Goal: Communication & Community: Answer question/provide support

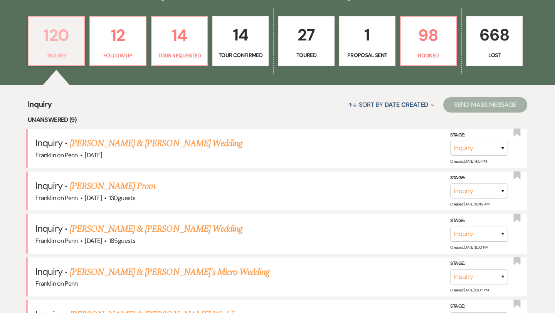
click at [60, 35] on p "120" at bounding box center [56, 35] width 46 height 26
click at [148, 145] on link "[PERSON_NAME] & [PERSON_NAME] Wedding" at bounding box center [156, 143] width 173 height 14
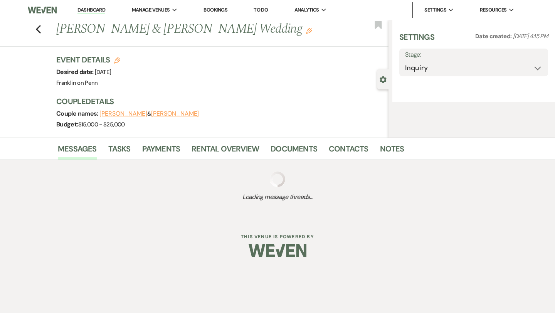
select select "5"
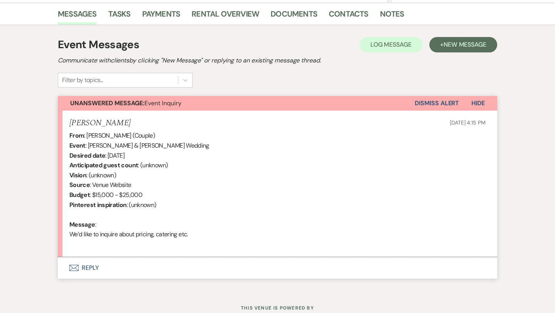
scroll to position [218, 0]
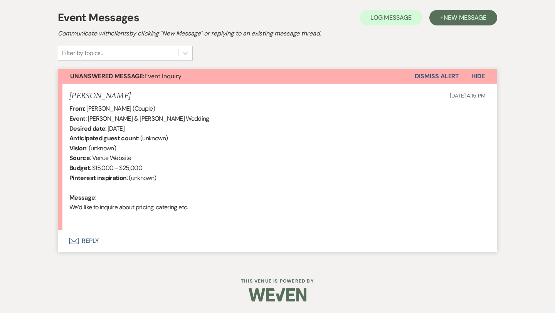
click at [94, 240] on button "Envelope Reply" at bounding box center [277, 241] width 439 height 22
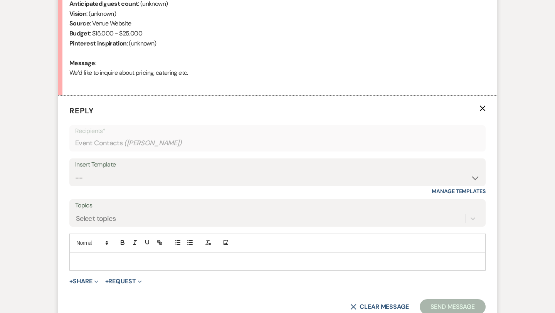
scroll to position [365, 0]
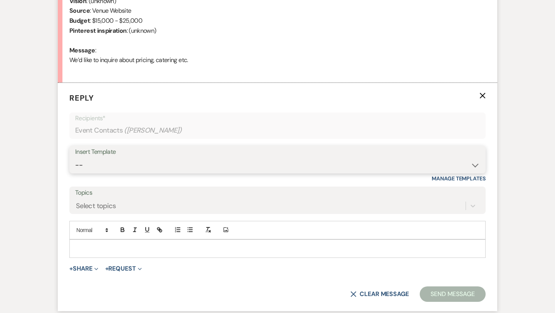
click at [118, 169] on select "-- Weven Planning Portal Introduction (Booked Events) Initial Inquiry Response …" at bounding box center [277, 165] width 404 height 15
select select "5894"
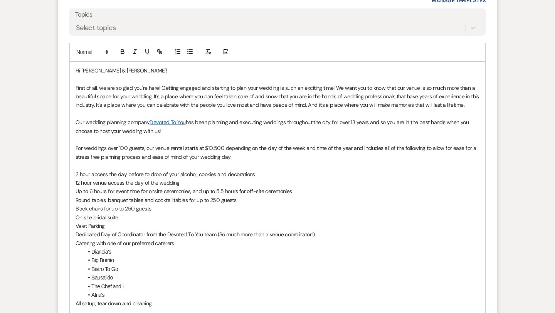
scroll to position [546, 0]
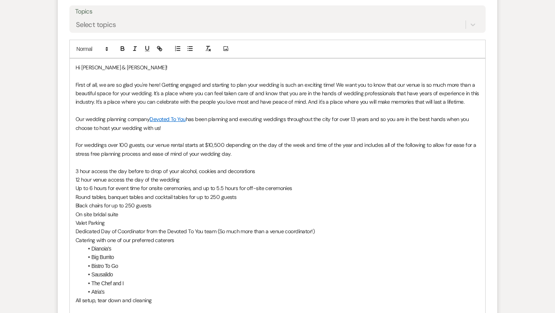
click at [241, 156] on p "For weddings over 100 guests, our venue rental starts at $10,500 depending on t…" at bounding box center [277, 149] width 404 height 17
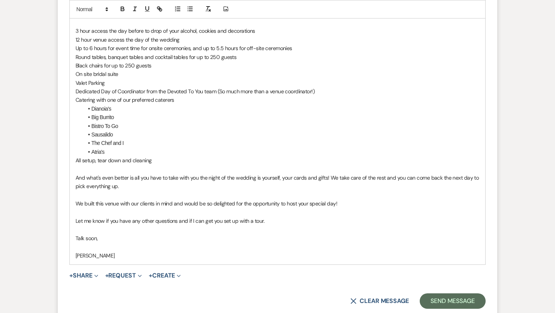
scroll to position [710, 0]
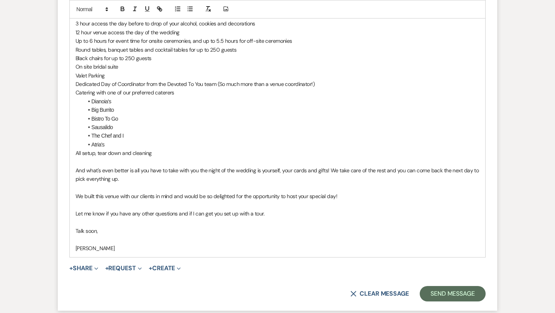
drag, startPoint x: 269, startPoint y: 214, endPoint x: 75, endPoint y: 212, distance: 194.1
click at [75, 212] on div "Hi [PERSON_NAME] & [PERSON_NAME]! First of all, we are so glad you're here! Get…" at bounding box center [277, 75] width 415 height 363
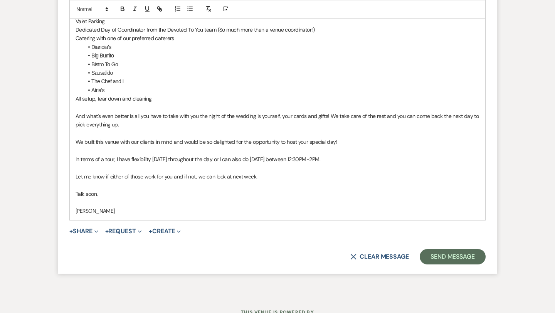
scroll to position [775, 0]
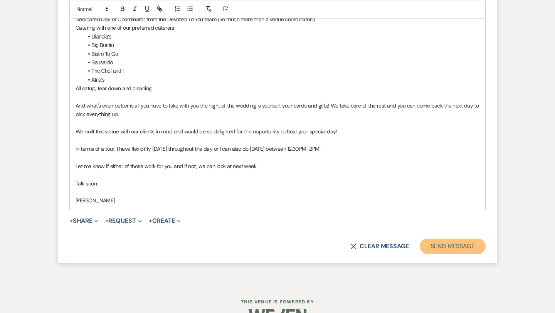
click at [438, 240] on button "Send Message" at bounding box center [452, 245] width 66 height 15
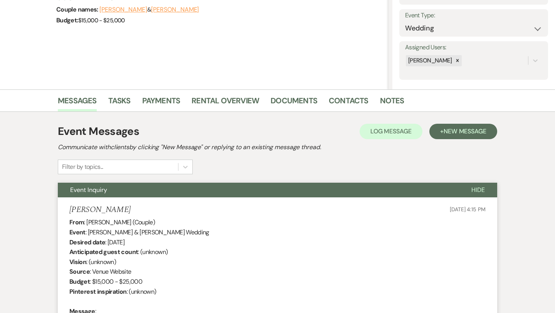
scroll to position [0, 0]
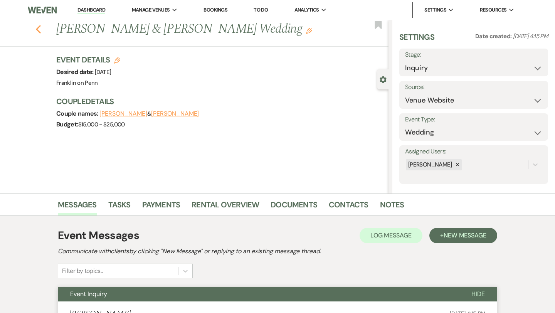
click at [37, 29] on use "button" at bounding box center [38, 29] width 5 height 8
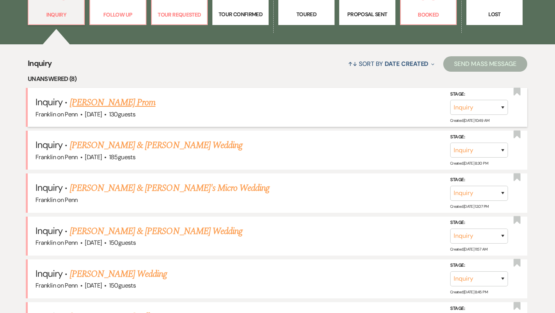
scroll to position [263, 0]
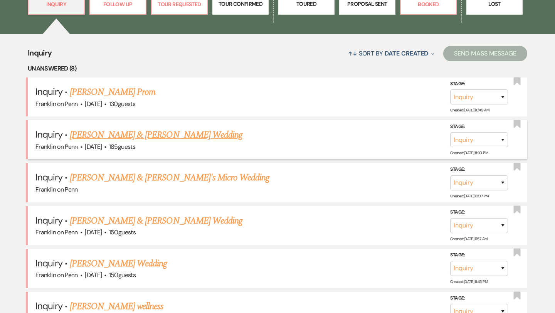
click at [175, 137] on link "[PERSON_NAME] & [PERSON_NAME] Wedding" at bounding box center [156, 135] width 173 height 14
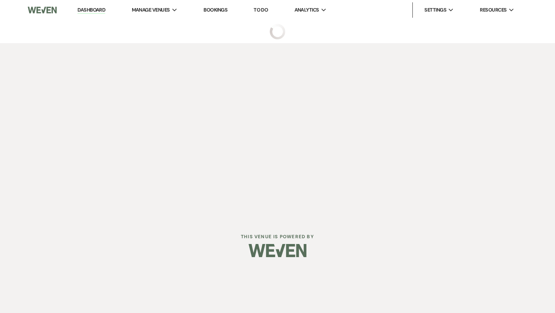
select select "5"
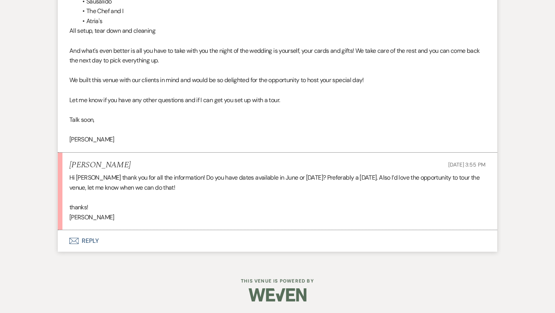
scroll to position [735, 0]
click at [92, 240] on button "Envelope Reply" at bounding box center [277, 241] width 439 height 22
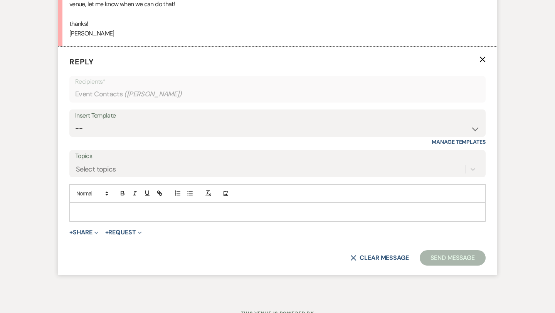
scroll to position [923, 0]
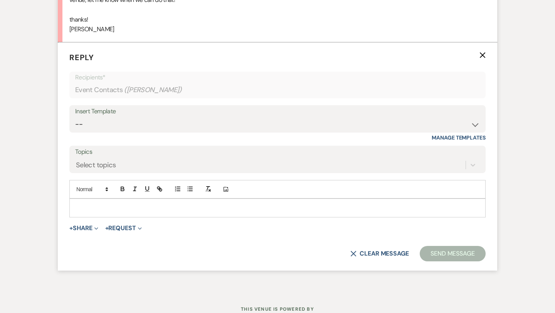
click at [98, 205] on p at bounding box center [277, 207] width 404 height 8
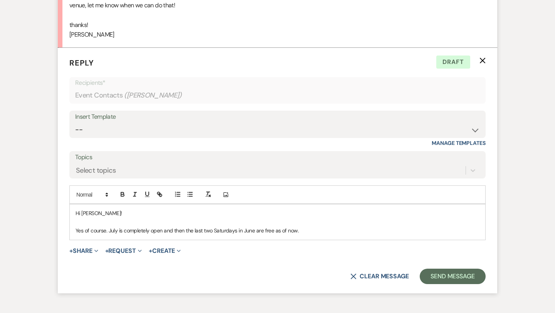
scroll to position [927, 0]
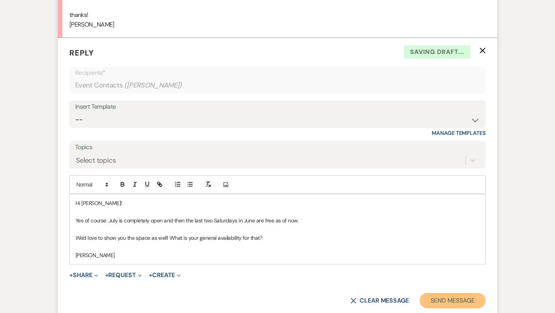
click at [471, 299] on button "Send Message" at bounding box center [452, 300] width 66 height 15
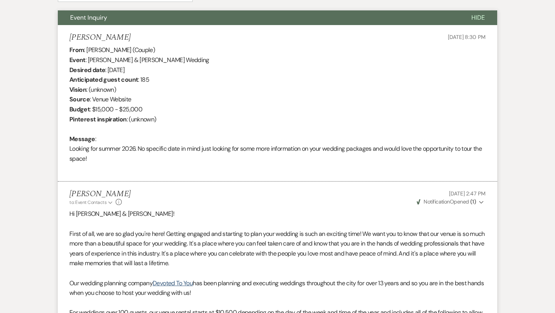
scroll to position [0, 0]
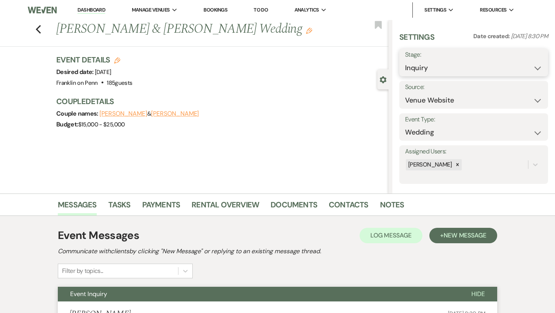
click at [435, 65] on select "Inquiry Follow Up Tour Requested Tour Confirmed Toured Proposal Sent Booked Lost" at bounding box center [473, 67] width 137 height 15
select select "2"
click at [528, 59] on button "Save" at bounding box center [532, 62] width 30 height 15
click at [40, 32] on use "button" at bounding box center [38, 29] width 5 height 8
select select "2"
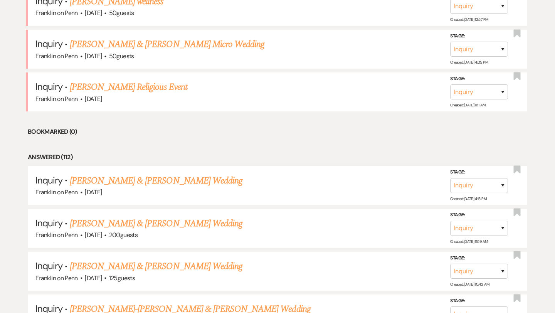
scroll to position [526, 0]
click at [492, 181] on select "Inquiry Follow Up Tour Requested Tour Confirmed Toured Proposal Sent Booked Lost" at bounding box center [479, 185] width 58 height 15
select select "2"
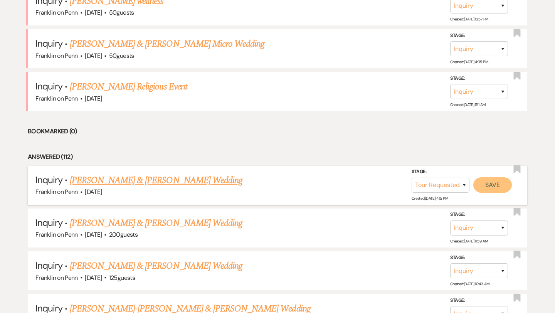
click at [492, 183] on button "Save" at bounding box center [492, 184] width 39 height 15
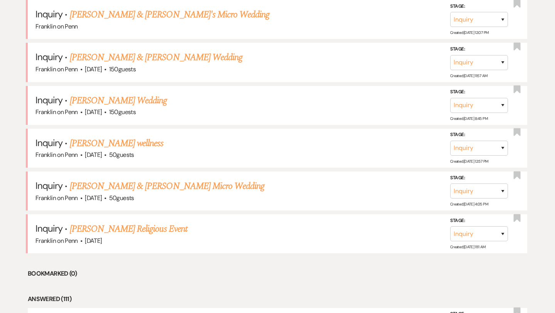
scroll to position [382, 0]
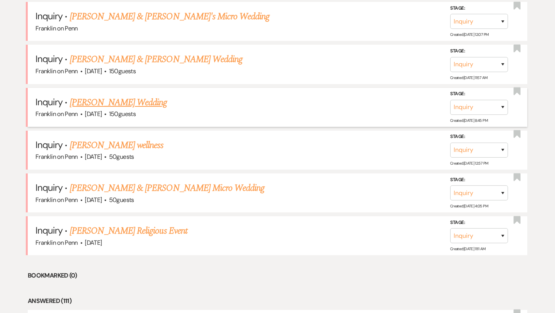
click at [127, 102] on link "[PERSON_NAME] Wedding" at bounding box center [118, 103] width 97 height 14
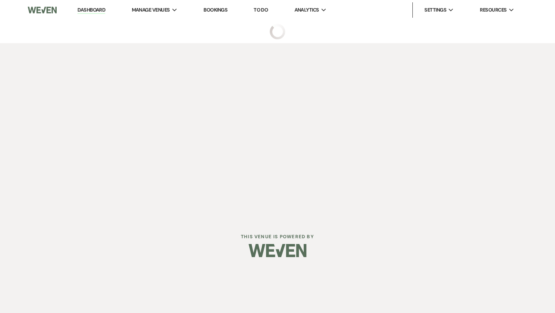
select select "5"
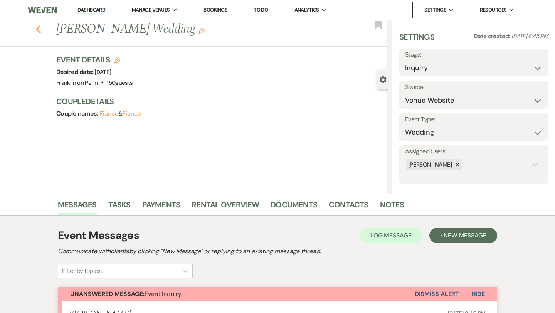
click at [37, 30] on use "button" at bounding box center [38, 29] width 5 height 8
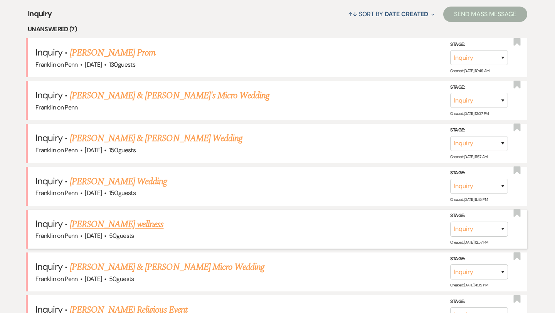
scroll to position [299, 0]
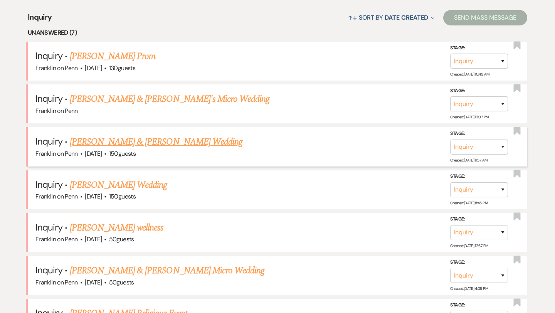
click at [170, 140] on link "[PERSON_NAME] & [PERSON_NAME] Wedding" at bounding box center [156, 142] width 173 height 14
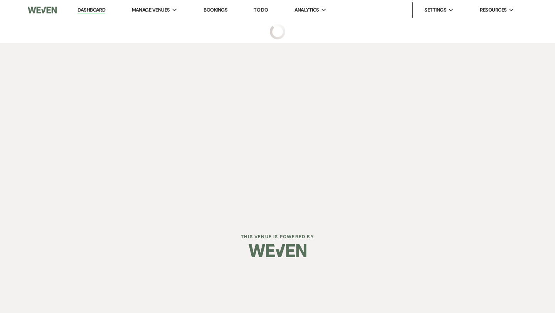
select select "5"
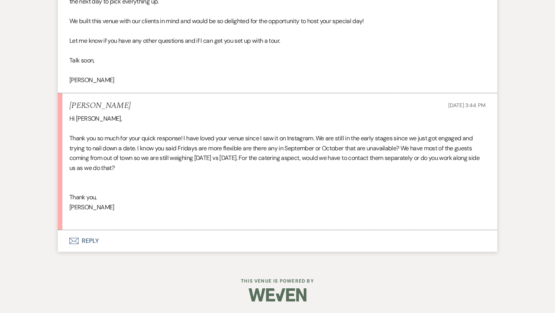
scroll to position [784, 0]
click at [93, 239] on button "Envelope Reply" at bounding box center [277, 241] width 439 height 22
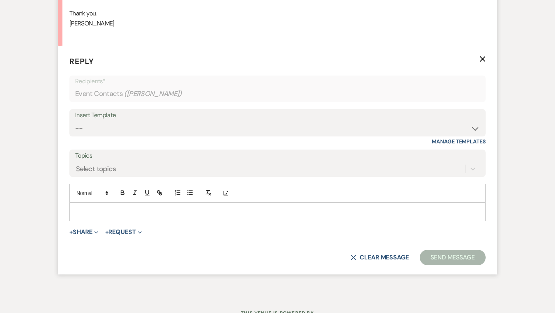
scroll to position [972, 0]
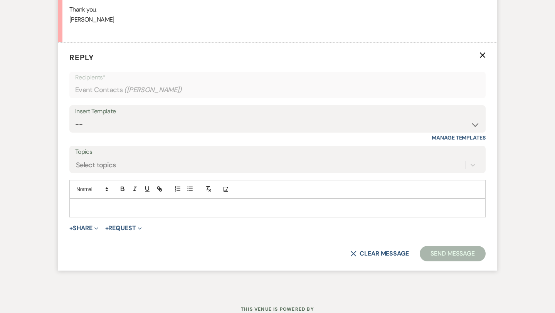
click at [96, 206] on p at bounding box center [277, 207] width 404 height 8
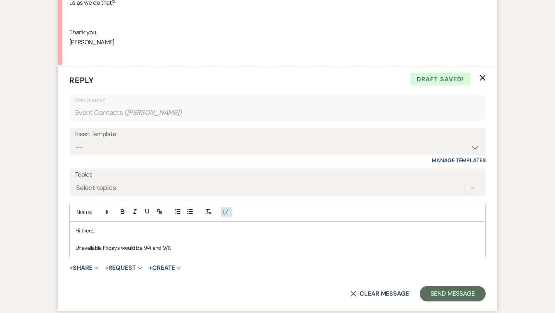
scroll to position [986, 0]
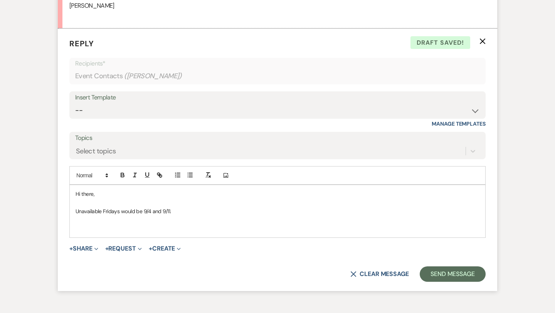
click at [102, 188] on div "Hi there, Unavailable Fridays would be 9/4 and 9/11." at bounding box center [277, 211] width 415 height 52
click at [103, 193] on p "Hi there," at bounding box center [277, 193] width 404 height 8
click at [180, 212] on p "Unavailable Fridays would be 9/4 and 9/11." at bounding box center [277, 211] width 404 height 8
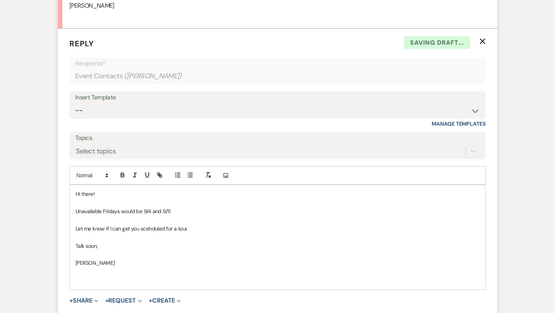
click at [158, 228] on p "Let me know if I can get you scehduled for a tour." at bounding box center [277, 228] width 404 height 8
click at [154, 228] on p "Let me know if I can get you scehduled for a tour." at bounding box center [277, 228] width 404 height 8
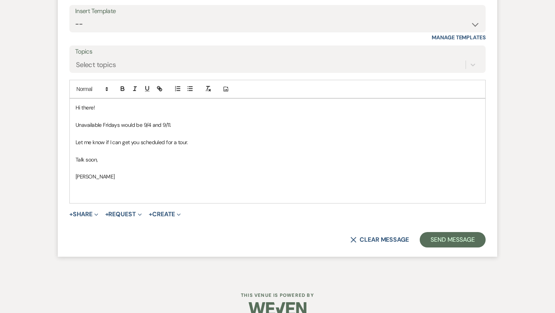
scroll to position [1073, 0]
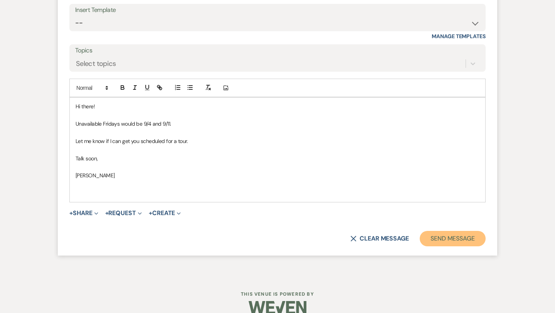
click at [471, 241] on button "Send Message" at bounding box center [452, 238] width 66 height 15
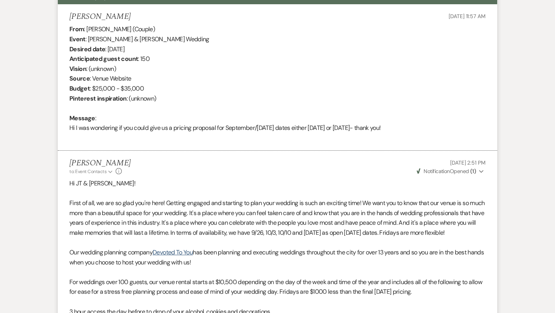
scroll to position [0, 0]
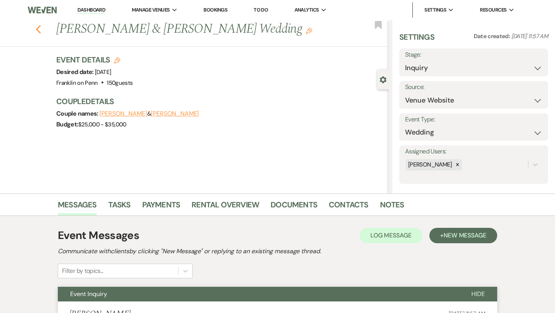
click at [39, 30] on icon "Previous" at bounding box center [38, 29] width 6 height 9
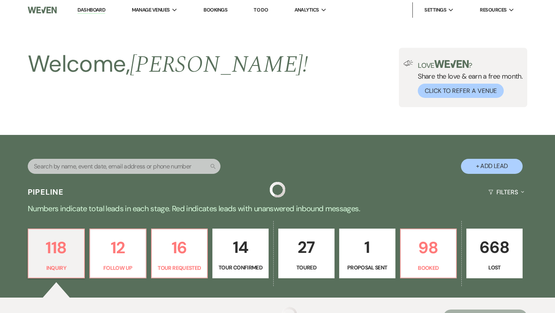
scroll to position [299, 0]
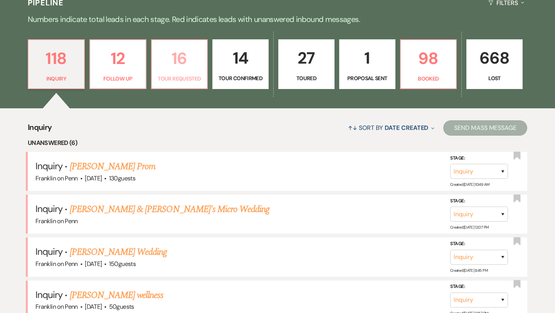
click at [182, 60] on p "16" at bounding box center [179, 58] width 46 height 26
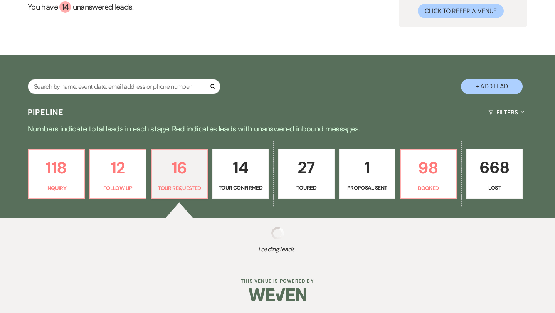
scroll to position [189, 0]
select select "2"
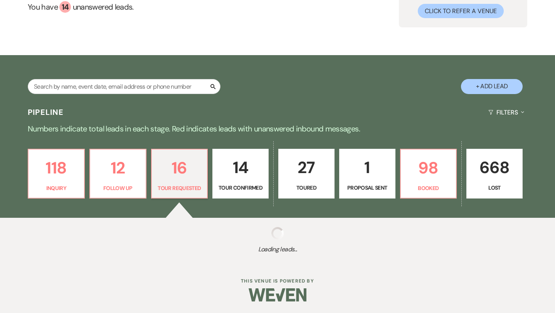
select select "2"
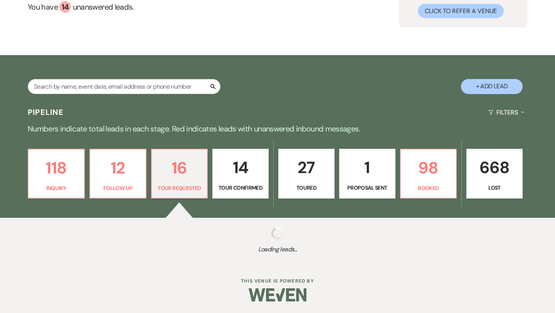
select select "2"
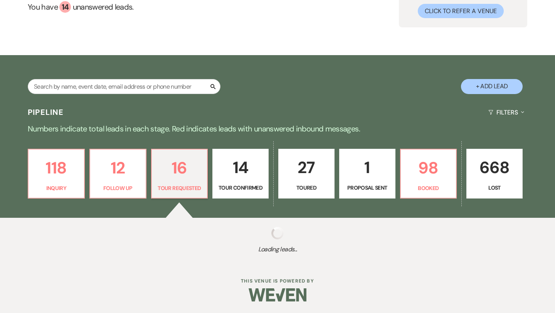
select select "2"
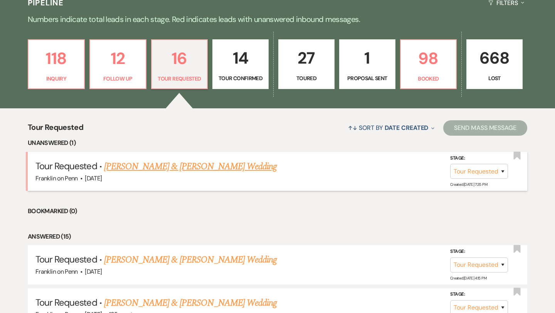
click at [172, 166] on link "[PERSON_NAME] & [PERSON_NAME] Wedding" at bounding box center [190, 166] width 173 height 14
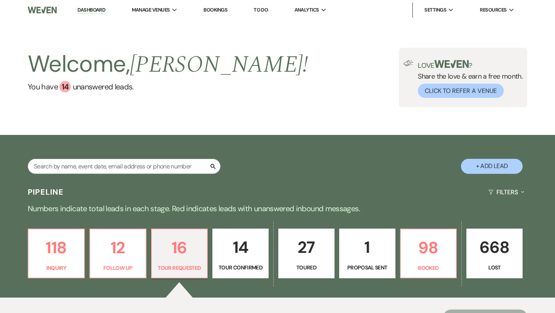
select select "2"
select select "5"
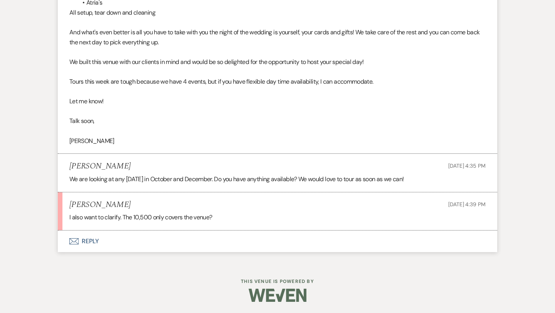
scroll to position [744, 0]
click at [95, 238] on button "Envelope Reply" at bounding box center [277, 241] width 439 height 22
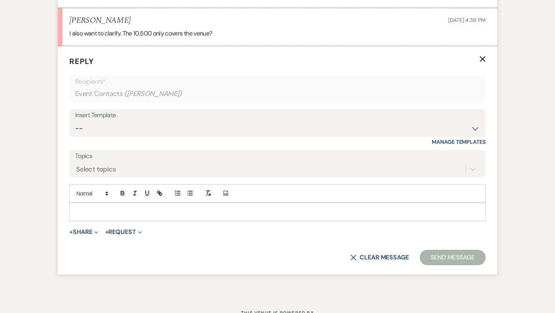
scroll to position [931, 0]
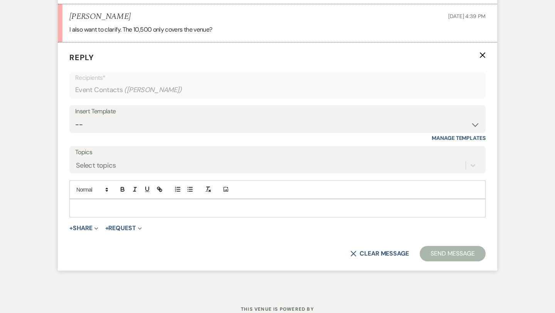
click at [116, 210] on p at bounding box center [277, 208] width 404 height 8
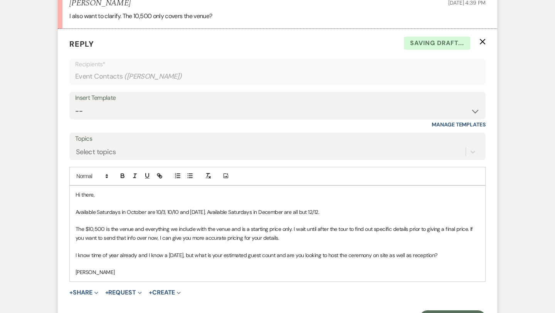
scroll to position [1037, 0]
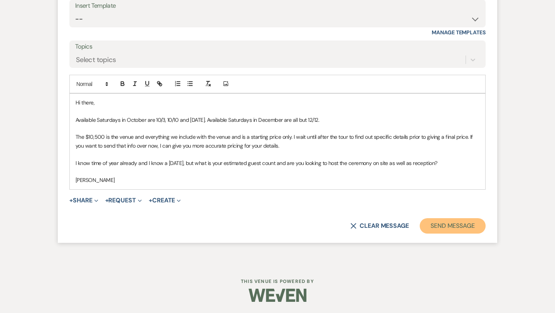
click at [441, 227] on button "Send Message" at bounding box center [452, 225] width 66 height 15
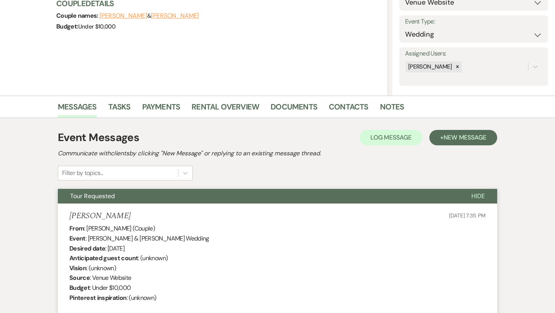
scroll to position [0, 0]
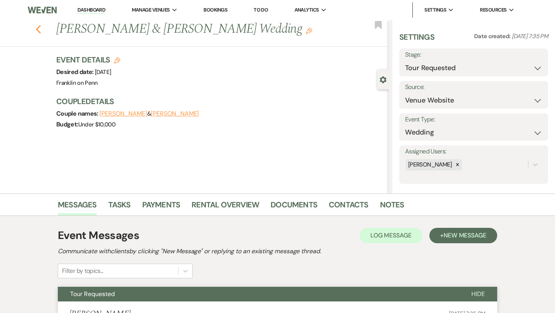
click at [37, 32] on icon "Previous" at bounding box center [38, 29] width 6 height 9
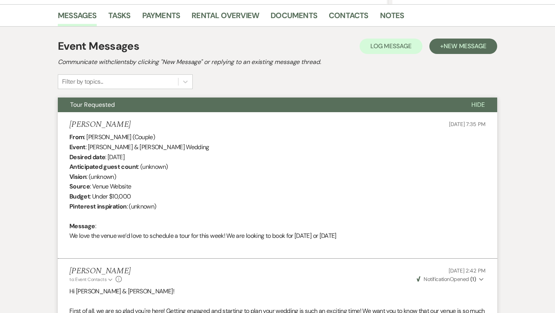
select select "2"
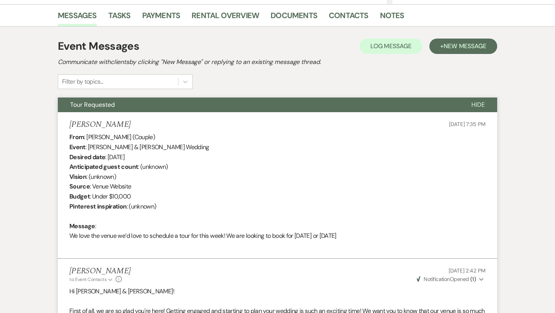
select select "2"
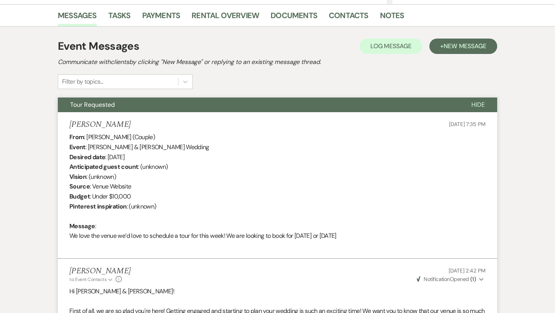
select select "2"
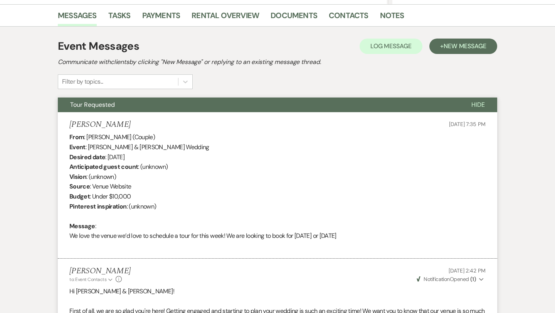
select select "2"
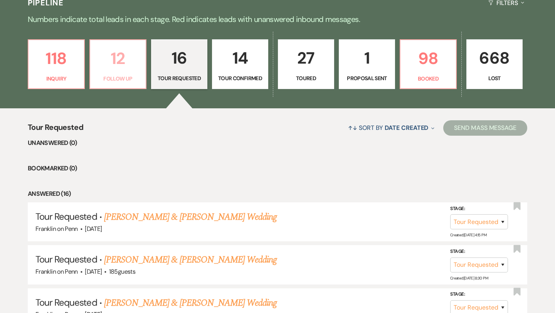
click at [121, 57] on p "12" at bounding box center [118, 58] width 46 height 26
select select "9"
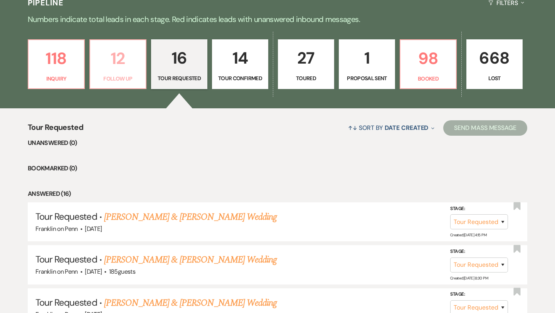
select select "9"
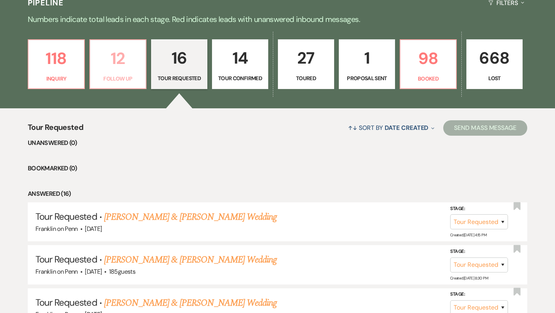
select select "9"
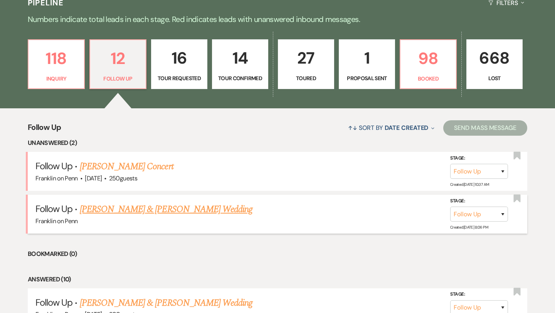
click at [151, 210] on link "[PERSON_NAME] & [PERSON_NAME] Wedding" at bounding box center [166, 209] width 173 height 14
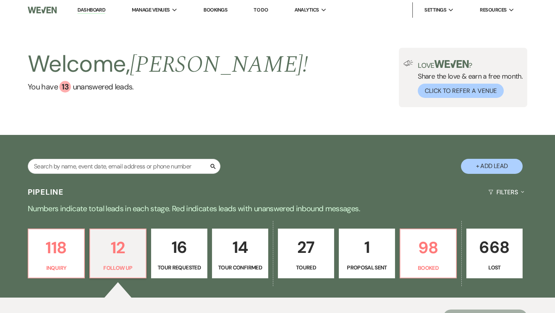
select select "9"
select select "5"
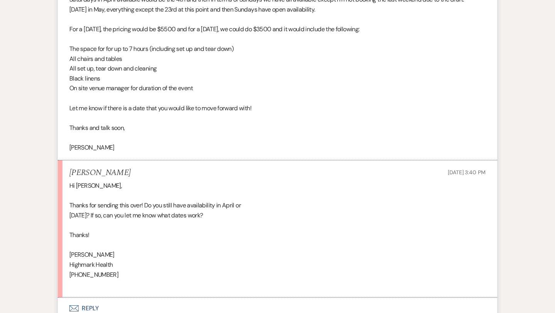
scroll to position [2507, 0]
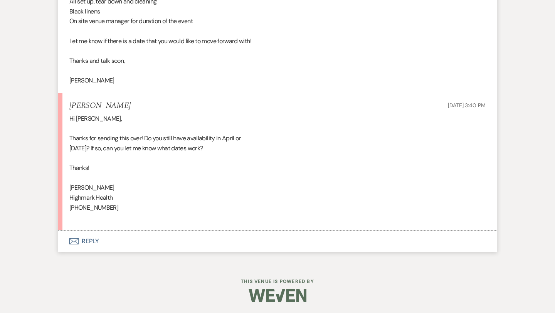
click at [94, 238] on button "Envelope Reply" at bounding box center [277, 241] width 439 height 22
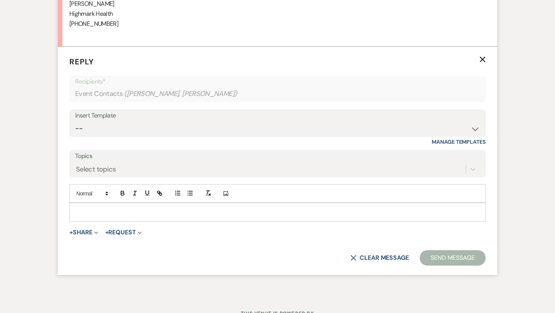
scroll to position [2761, 0]
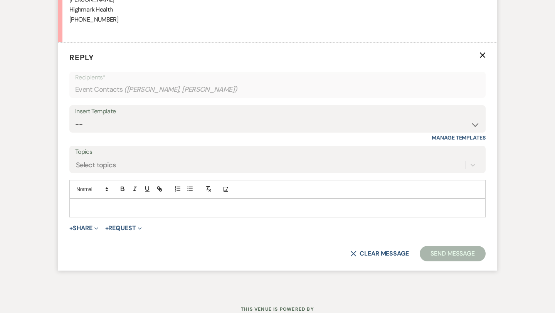
click at [111, 207] on p at bounding box center [277, 207] width 404 height 8
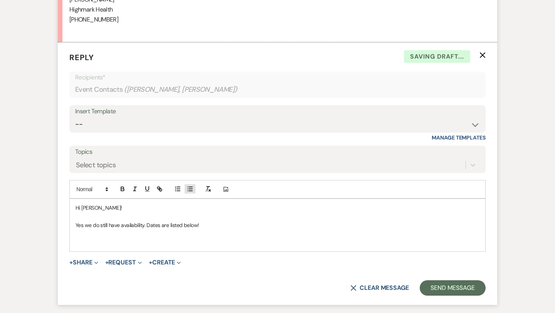
click at [189, 187] on line "button" at bounding box center [190, 187] width 3 height 0
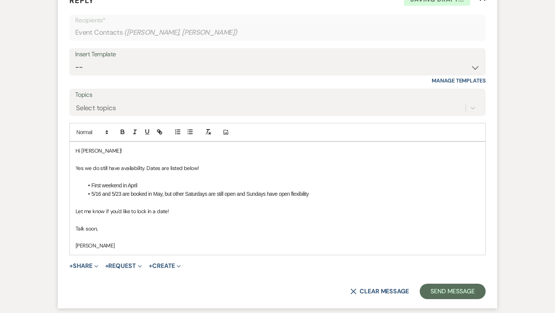
scroll to position [2819, 0]
click at [453, 293] on button "Send Message" at bounding box center [452, 290] width 66 height 15
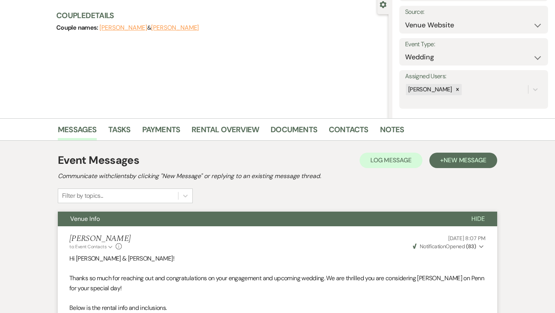
scroll to position [0, 0]
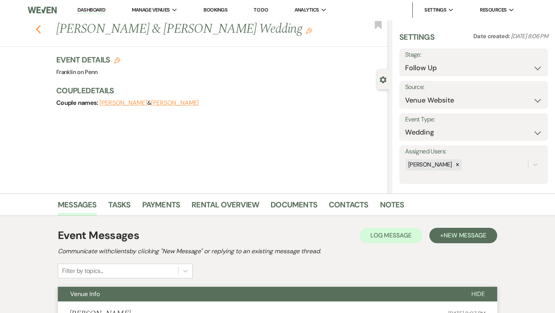
click at [38, 31] on use "button" at bounding box center [38, 29] width 5 height 8
select select "9"
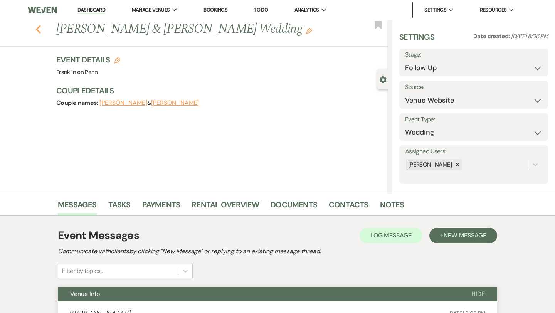
select select "9"
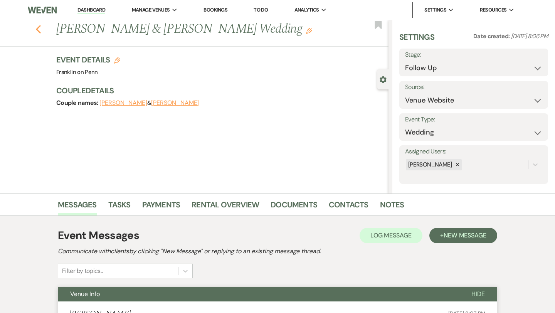
select select "9"
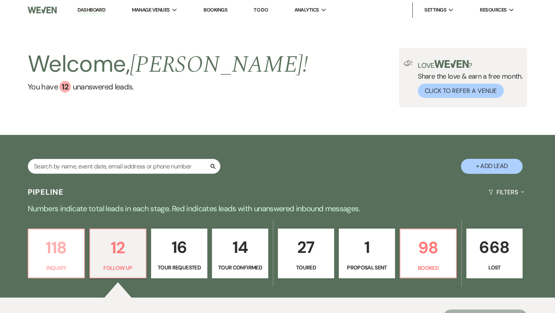
click at [66, 248] on p "118" at bounding box center [56, 248] width 46 height 26
